Goal: Check status

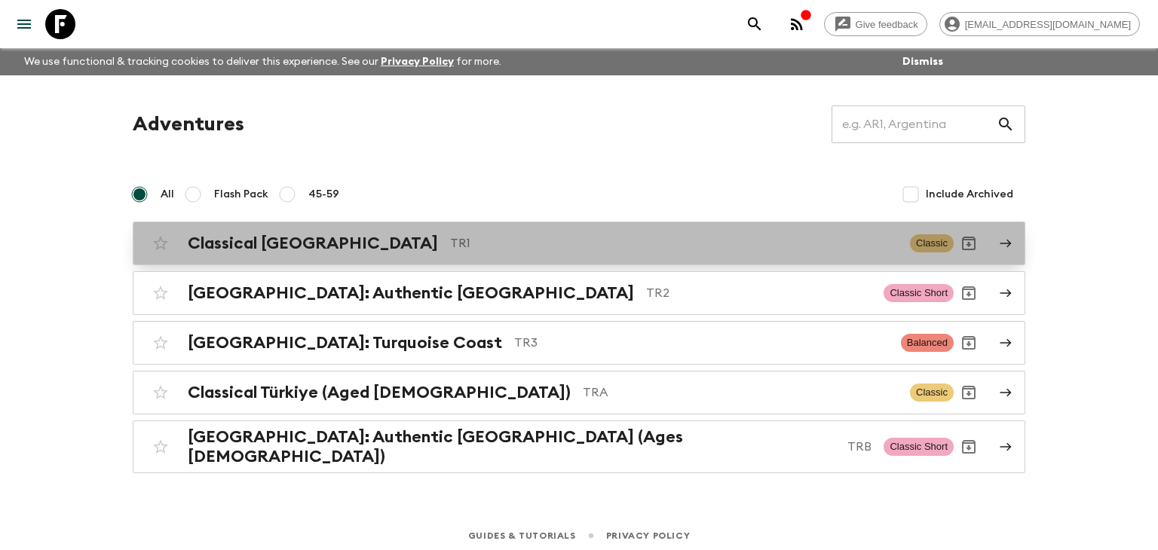
click at [299, 248] on h2 "Classical [GEOGRAPHIC_DATA]" at bounding box center [313, 244] width 250 height 20
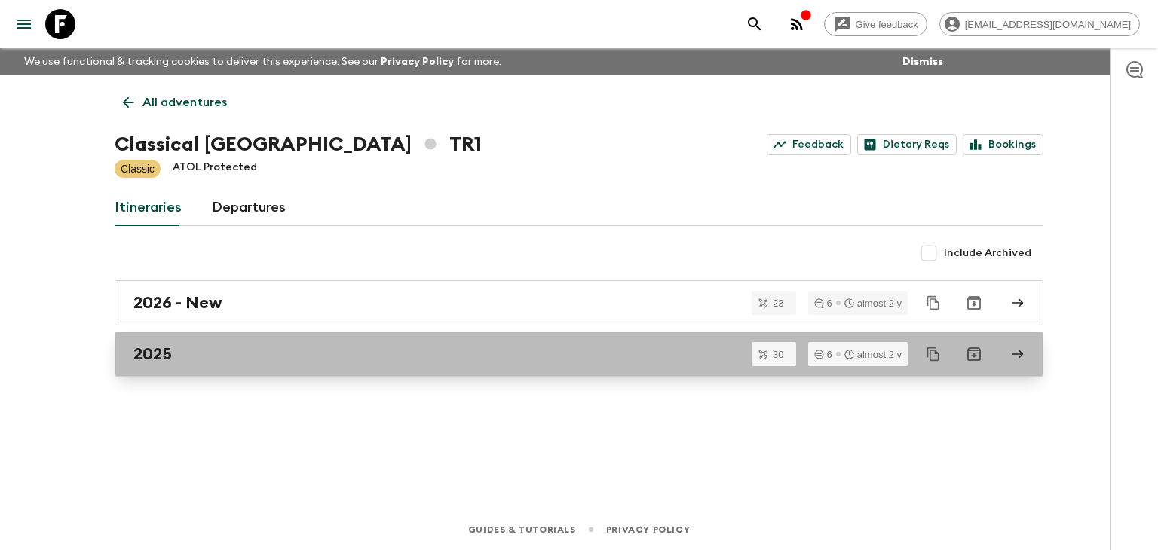
click at [553, 352] on div "2025" at bounding box center [564, 355] width 862 height 20
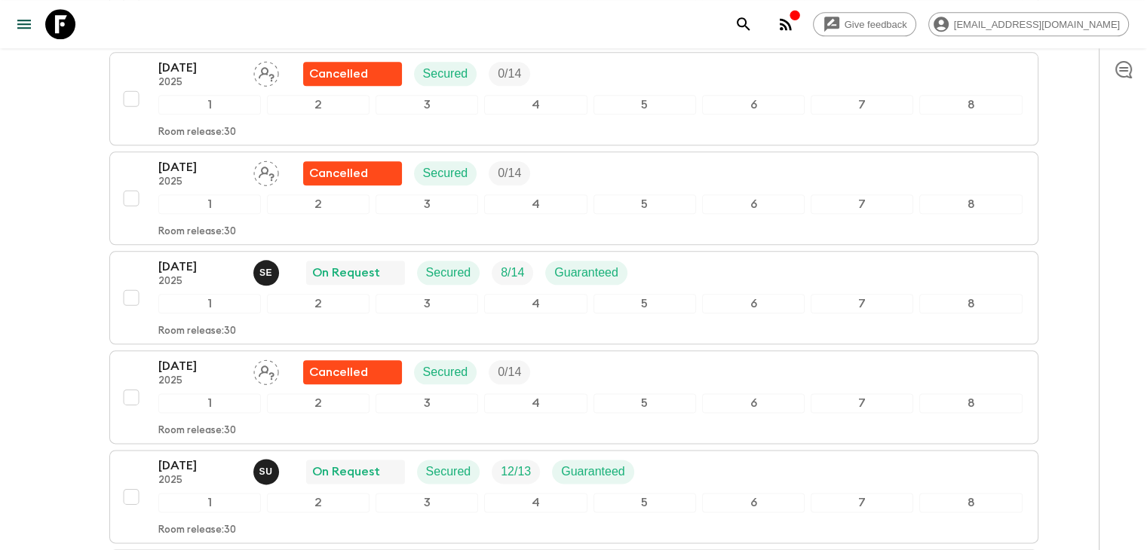
scroll to position [1766, 0]
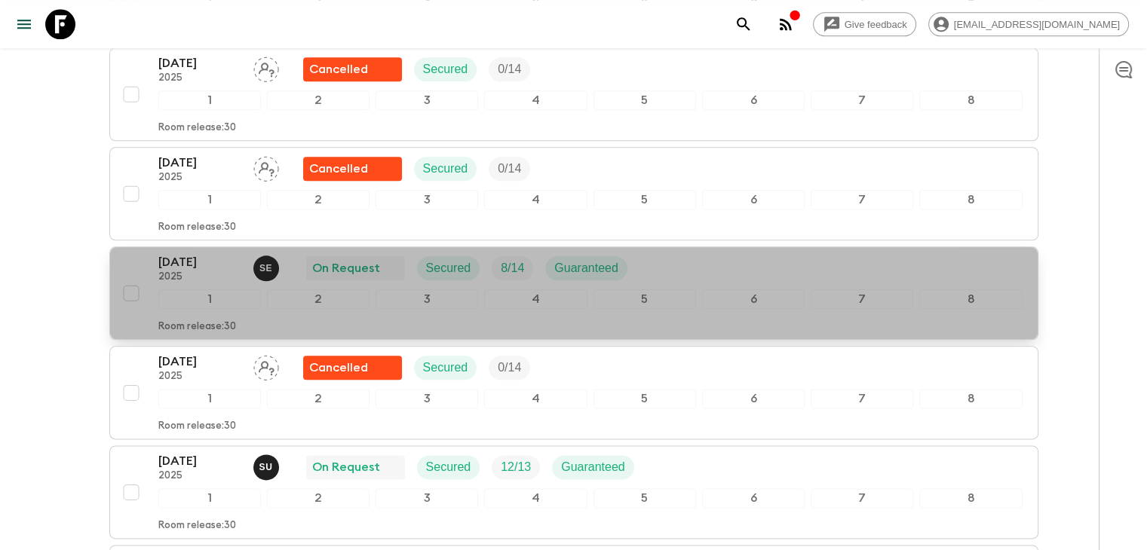
click at [182, 253] on p "[DATE]" at bounding box center [199, 262] width 83 height 18
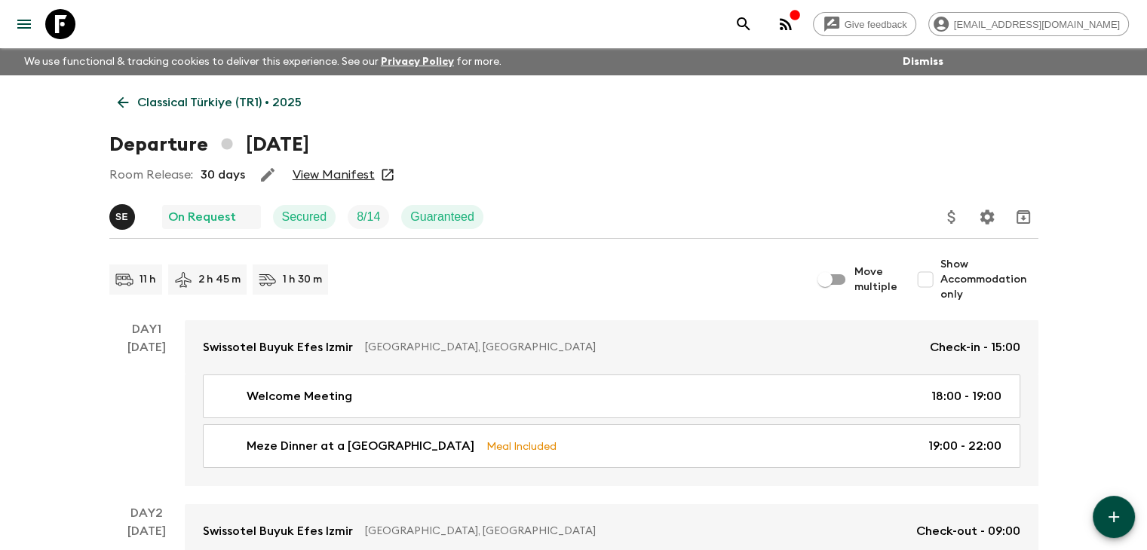
click at [329, 176] on link "View Manifest" at bounding box center [334, 174] width 82 height 15
click at [359, 173] on link "View Manifest" at bounding box center [334, 174] width 82 height 15
